Goal: Book appointment/travel/reservation

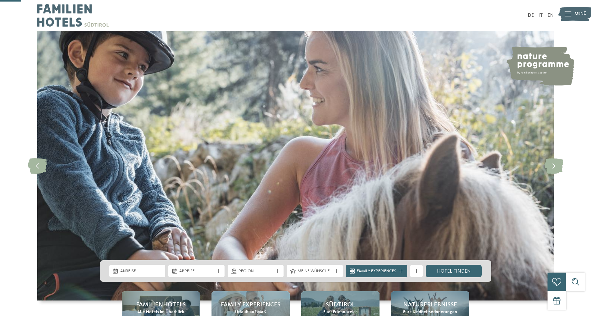
scroll to position [95, 0]
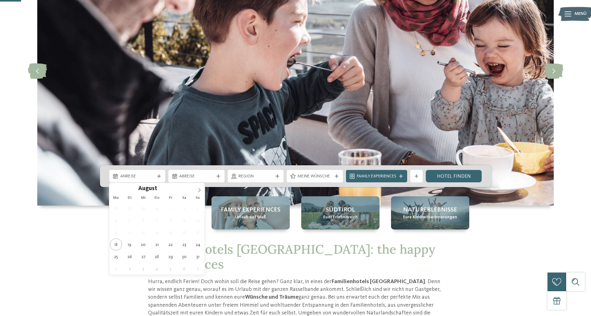
click at [145, 175] on span "Anreise" at bounding box center [137, 176] width 34 height 6
click at [199, 189] on icon at bounding box center [199, 190] width 2 height 4
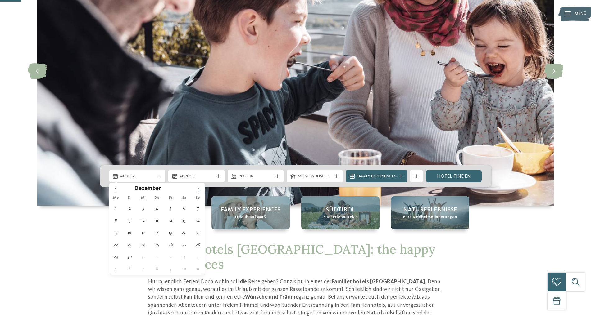
type input "****"
click at [199, 189] on icon at bounding box center [199, 190] width 2 height 4
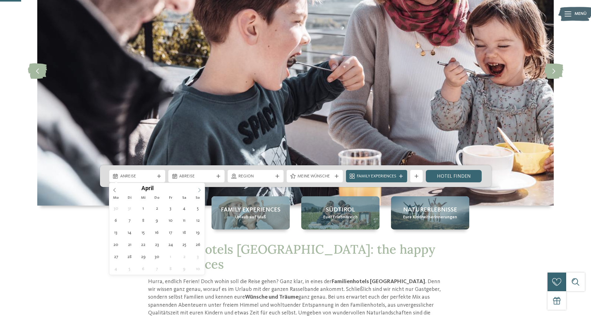
click at [199, 189] on icon at bounding box center [199, 190] width 2 height 4
type div "04.06.2026"
type input "****"
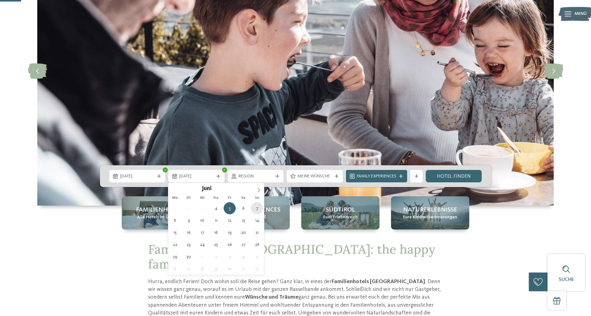
type div "07.06.2026"
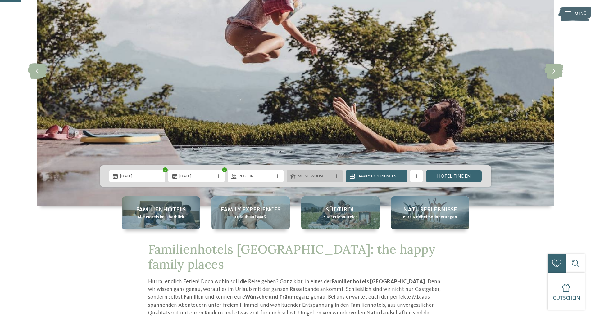
click at [324, 179] on span "Meine Wünsche" at bounding box center [314, 176] width 34 height 6
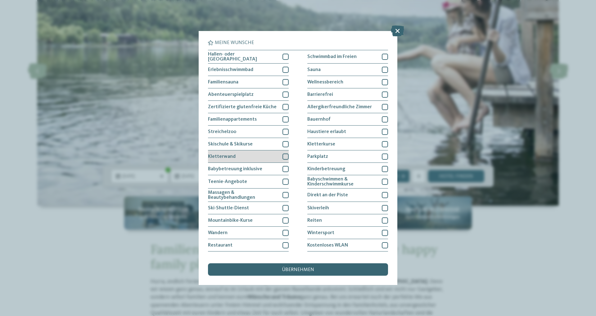
click at [219, 155] on span "Kletterwand" at bounding box center [222, 156] width 28 height 5
click at [240, 70] on span "Erlebnisschwimmbad" at bounding box center [230, 69] width 45 height 5
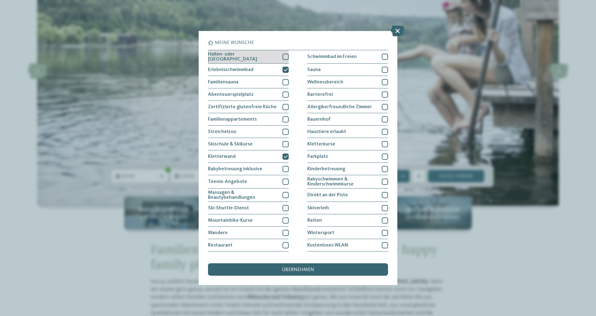
click at [240, 54] on span "Hallen- oder [GEOGRAPHIC_DATA]" at bounding box center [243, 57] width 70 height 10
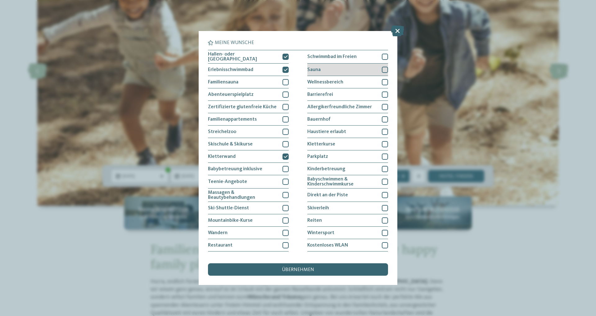
click at [320, 68] on div "Sauna" at bounding box center [347, 70] width 81 height 12
click at [291, 267] on div "übernehmen" at bounding box center [298, 269] width 180 height 12
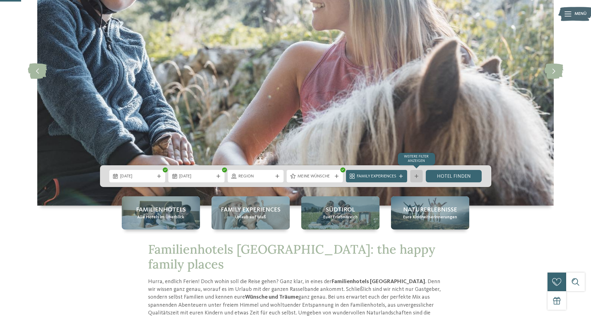
click at [414, 177] on div at bounding box center [416, 176] width 6 height 4
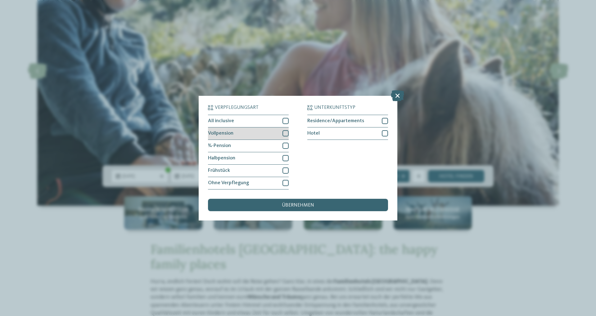
click at [282, 134] on div at bounding box center [285, 133] width 6 height 6
click at [310, 201] on div "übernehmen" at bounding box center [298, 205] width 180 height 12
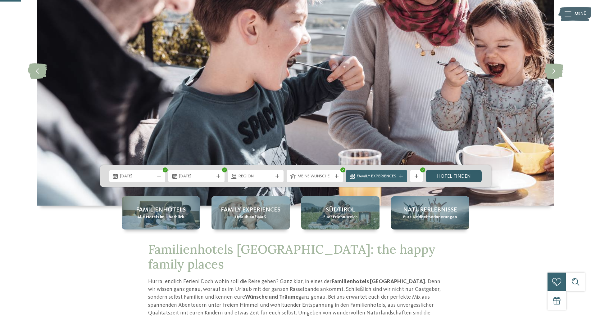
click at [450, 179] on link "Hotel finden" at bounding box center [453, 176] width 56 height 12
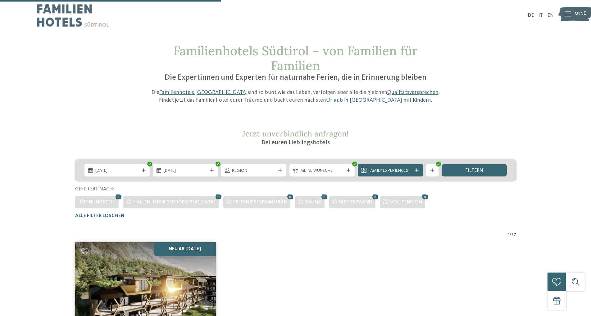
scroll to position [203, 0]
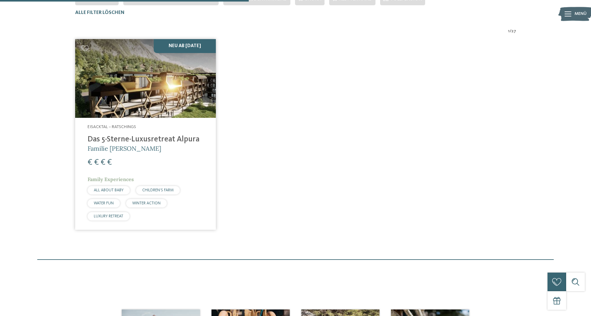
click at [142, 140] on h4 "Das 5-Sterne-Luxusretreat Alpura" at bounding box center [146, 139] width 116 height 9
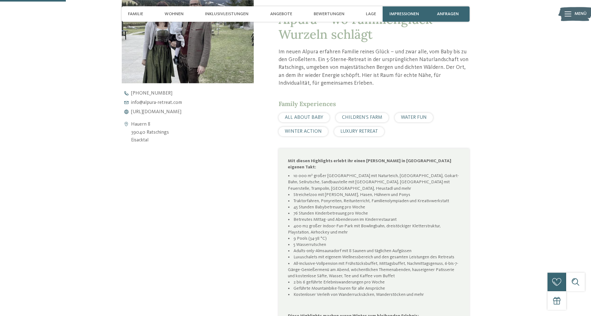
scroll to position [285, 0]
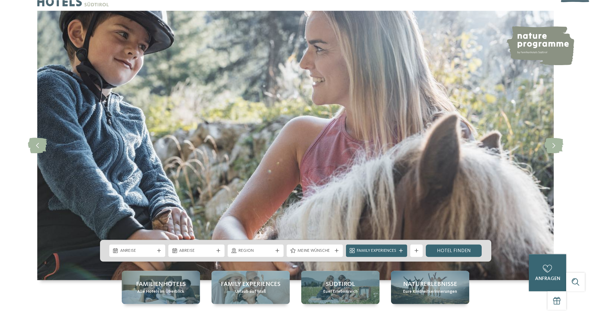
scroll to position [95, 0]
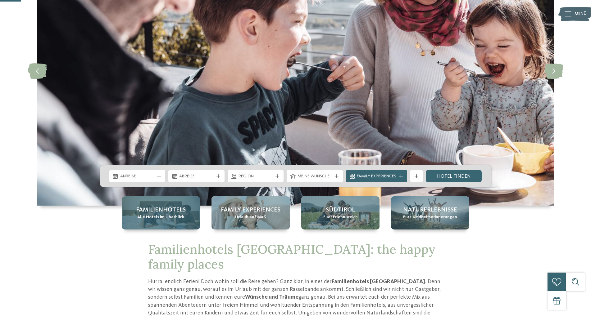
click at [168, 218] on span "Alle Hotels im Überblick" at bounding box center [160, 217] width 47 height 6
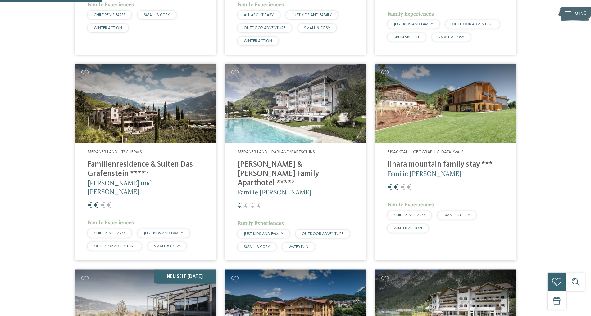
scroll to position [380, 0]
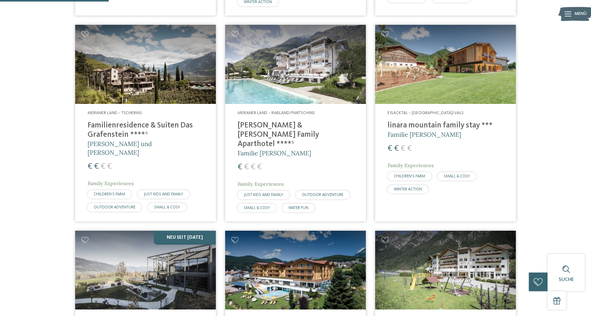
click at [133, 125] on h4 "Familienresidence & Suiten Das Grafenstein ****ˢ" at bounding box center [146, 130] width 116 height 19
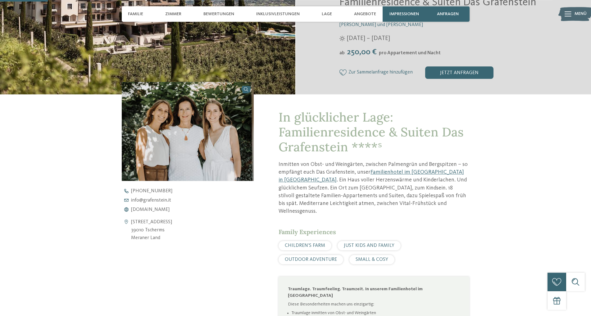
scroll to position [190, 0]
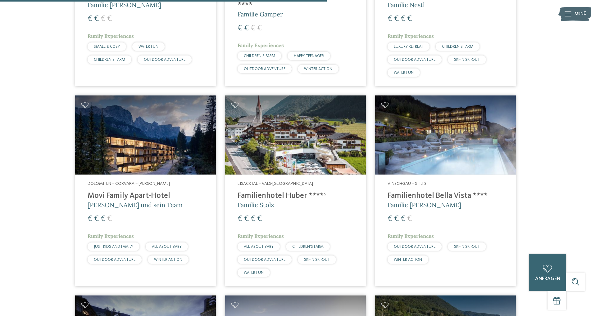
scroll to position [1140, 0]
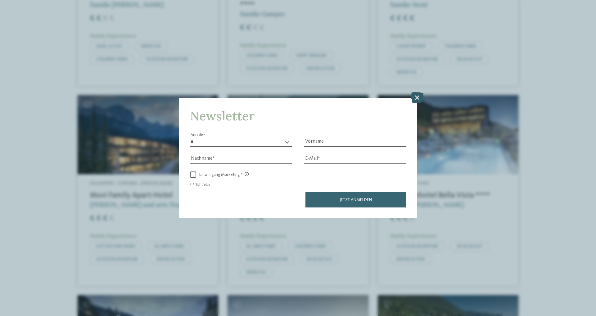
click at [420, 97] on icon at bounding box center [416, 97] width 13 height 11
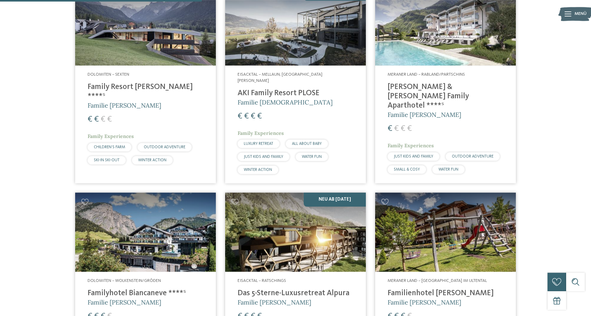
scroll to position [633, 0]
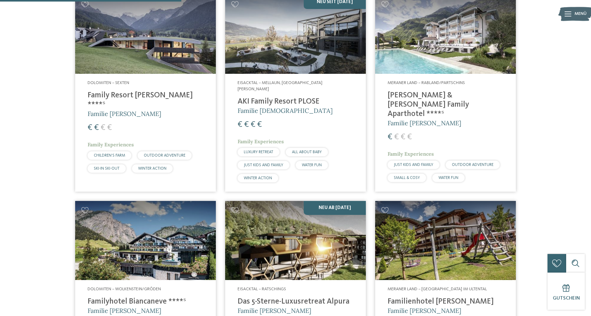
click at [173, 47] on img at bounding box center [145, 34] width 141 height 79
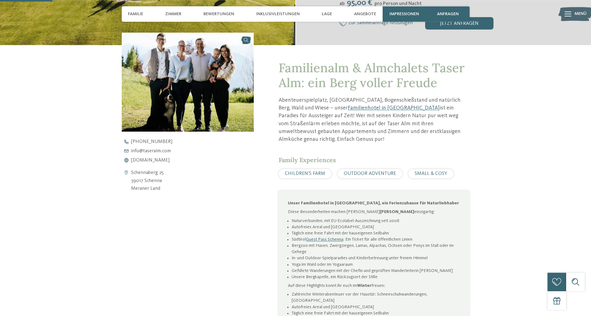
scroll to position [285, 0]
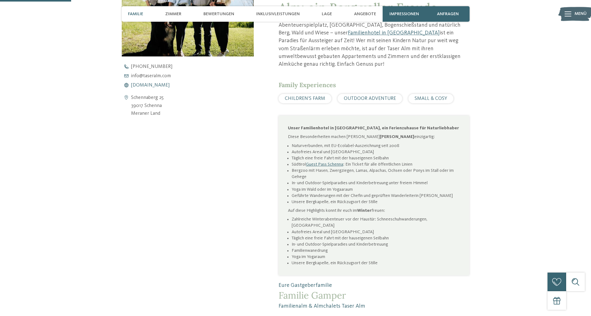
click at [140, 84] on span "[DOMAIN_NAME]" at bounding box center [150, 85] width 38 height 5
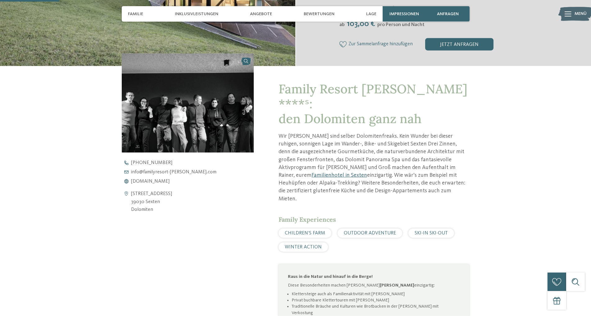
scroll to position [190, 0]
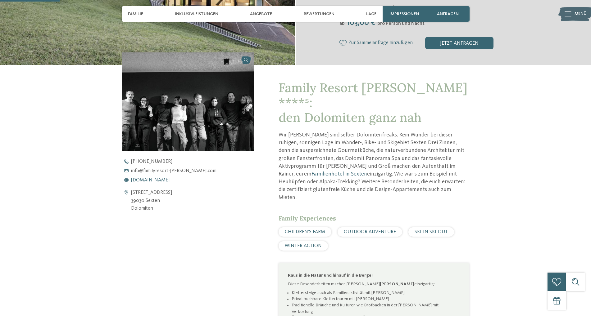
click at [165, 182] on span "[DOMAIN_NAME]" at bounding box center [150, 180] width 38 height 5
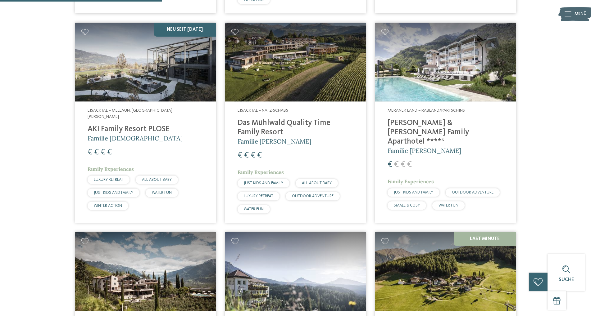
scroll to position [601, 0]
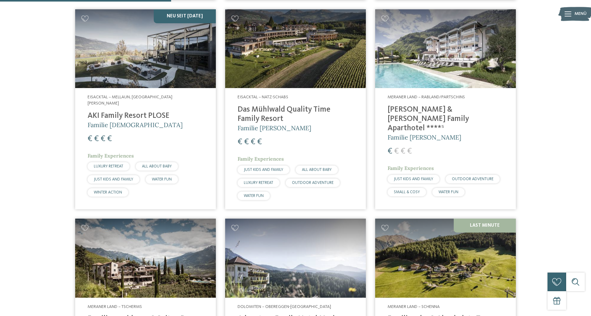
click at [411, 109] on h4 "[PERSON_NAME] & [PERSON_NAME] Family Aparthotel ****ˢ" at bounding box center [445, 119] width 116 height 28
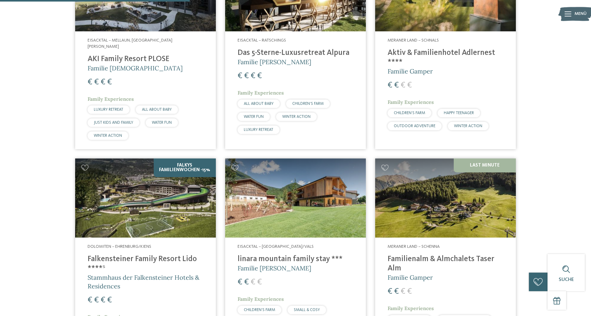
scroll to position [665, 0]
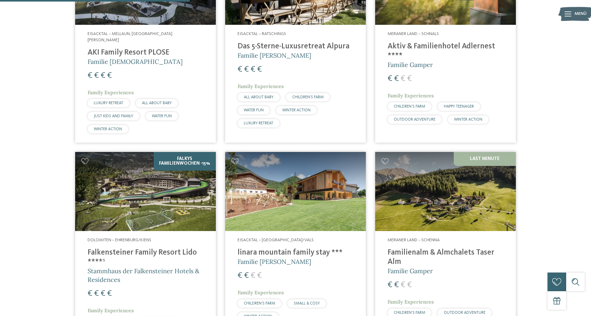
click at [302, 191] on img at bounding box center [295, 191] width 141 height 79
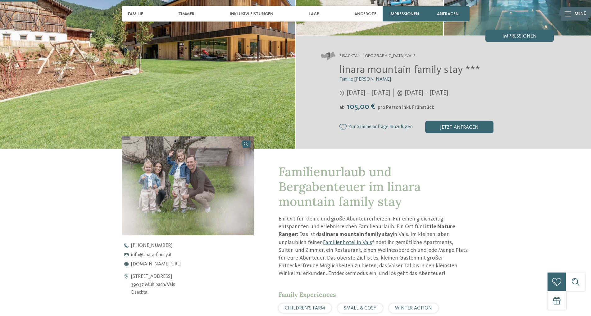
scroll to position [127, 0]
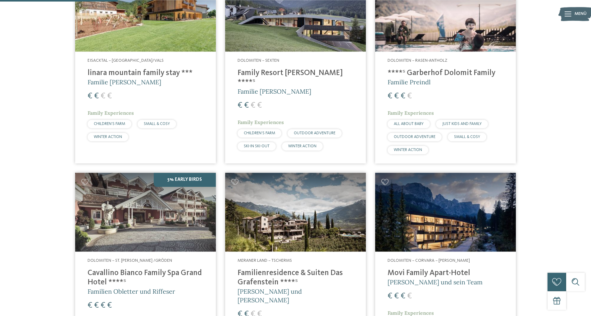
scroll to position [475, 0]
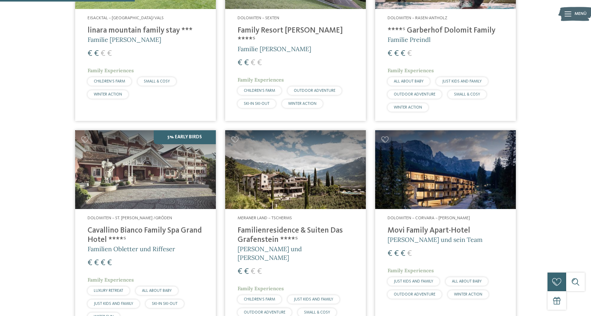
click at [298, 183] on img at bounding box center [295, 169] width 141 height 79
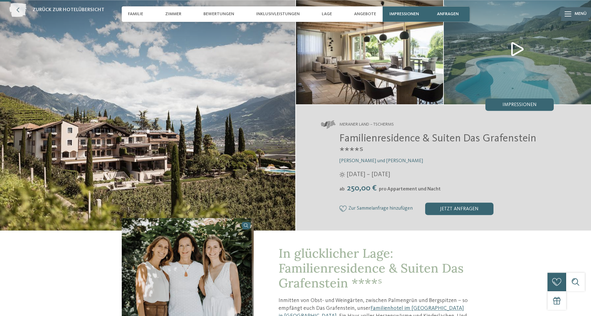
scroll to position [32, 0]
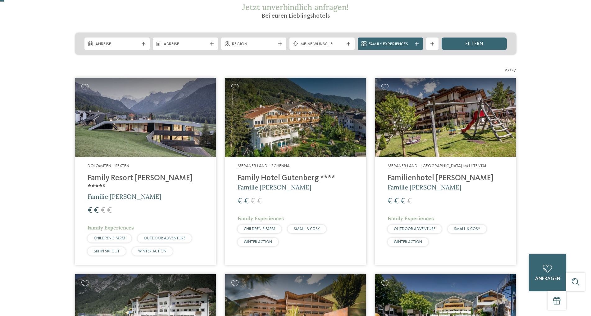
scroll to position [127, 0]
